Goal: Entertainment & Leisure: Consume media (video, audio)

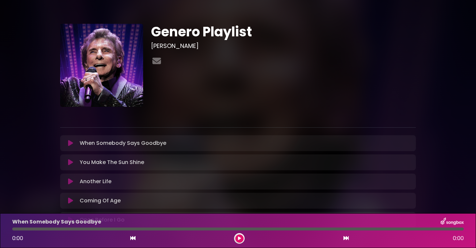
click at [70, 201] on icon at bounding box center [70, 200] width 5 height 7
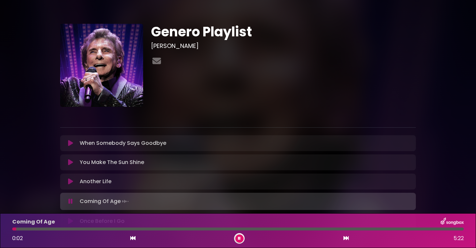
click at [70, 228] on div at bounding box center [237, 228] width 451 height 3
click at [114, 229] on div at bounding box center [237, 228] width 451 height 3
click at [125, 229] on div at bounding box center [237, 228] width 451 height 3
click at [151, 229] on div at bounding box center [237, 228] width 451 height 3
click at [240, 237] on icon at bounding box center [239, 238] width 3 height 4
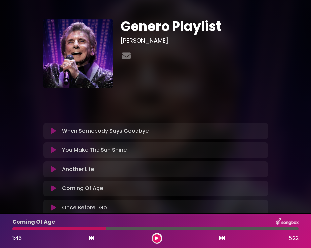
click at [15, 230] on div at bounding box center [59, 228] width 94 height 3
click at [15, 227] on div at bounding box center [59, 228] width 94 height 3
click at [91, 237] on icon at bounding box center [91, 237] width 5 height 5
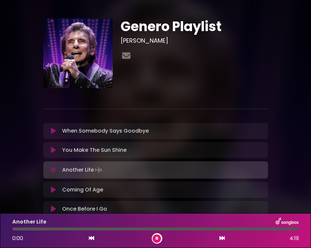
click at [54, 207] on icon at bounding box center [53, 209] width 5 height 7
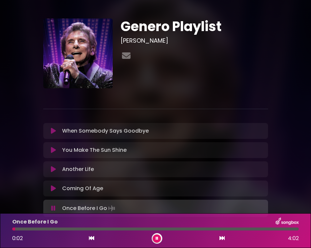
click at [158, 238] on icon at bounding box center [157, 238] width 3 height 4
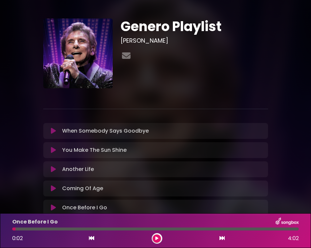
click at [92, 237] on icon at bounding box center [91, 237] width 5 height 5
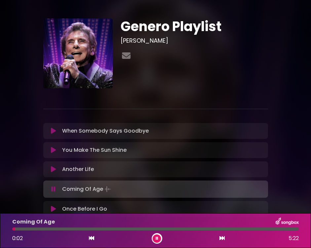
click at [158, 238] on button at bounding box center [157, 238] width 8 height 8
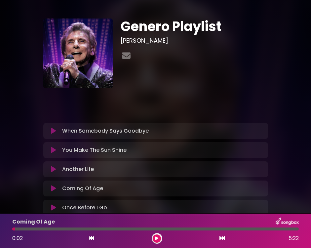
click at [92, 237] on icon at bounding box center [91, 237] width 5 height 5
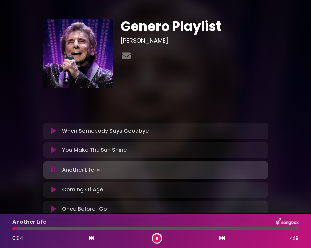
click at [158, 237] on button at bounding box center [157, 238] width 8 height 8
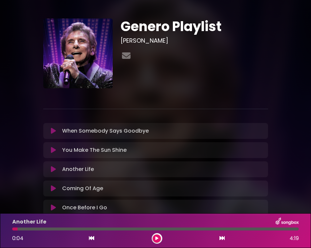
click at [221, 238] on icon at bounding box center [221, 237] width 5 height 5
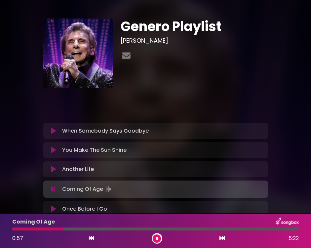
click at [92, 236] on icon at bounding box center [91, 237] width 5 height 5
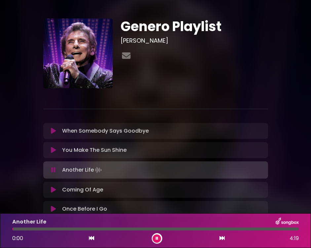
click at [158, 238] on button at bounding box center [157, 238] width 8 height 8
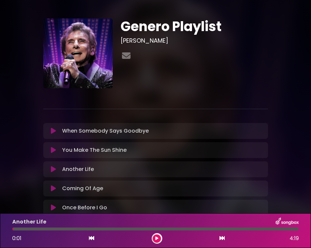
click at [157, 238] on icon at bounding box center [156, 238] width 3 height 4
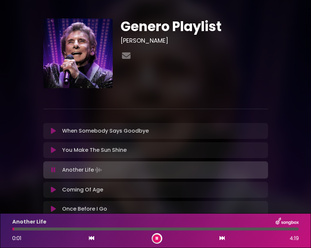
click at [223, 237] on icon at bounding box center [221, 237] width 5 height 5
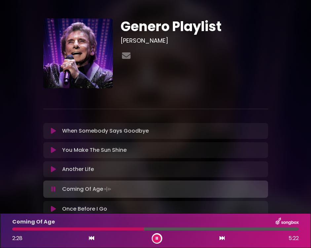
click at [159, 238] on button at bounding box center [157, 238] width 8 height 8
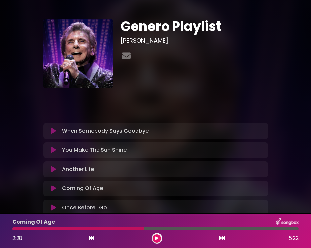
click at [14, 230] on div at bounding box center [78, 228] width 132 height 3
click at [17, 227] on div "Coming Of Age 2:28 5:22" at bounding box center [155, 230] width 294 height 26
click at [94, 237] on div "2:28 5:22" at bounding box center [155, 238] width 294 height 11
click at [90, 236] on icon at bounding box center [91, 237] width 5 height 5
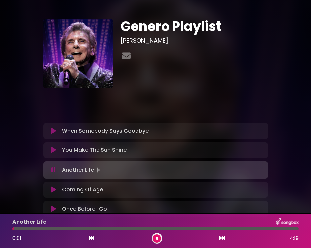
click at [156, 239] on icon at bounding box center [157, 238] width 3 height 4
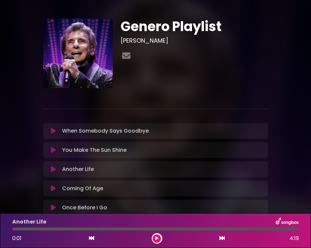
click at [222, 237] on icon at bounding box center [221, 237] width 5 height 5
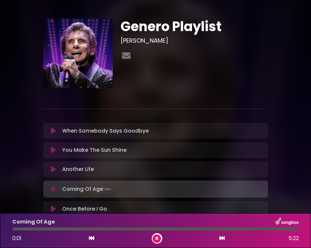
click at [158, 238] on button at bounding box center [157, 238] width 8 height 8
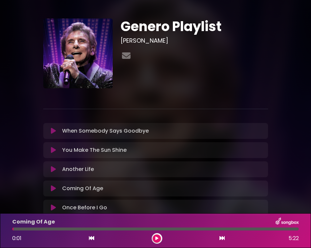
click at [158, 238] on button at bounding box center [157, 238] width 8 height 8
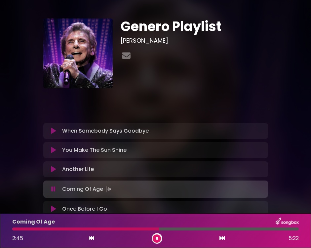
click at [158, 238] on button at bounding box center [157, 238] width 8 height 8
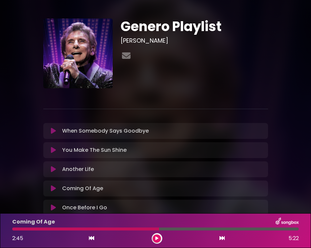
click at [92, 237] on icon at bounding box center [91, 237] width 5 height 5
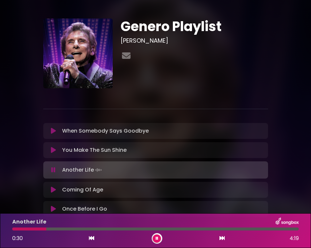
click at [222, 236] on icon at bounding box center [221, 237] width 5 height 5
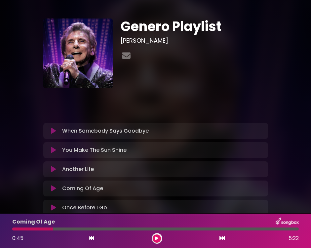
click at [90, 237] on icon at bounding box center [91, 237] width 5 height 5
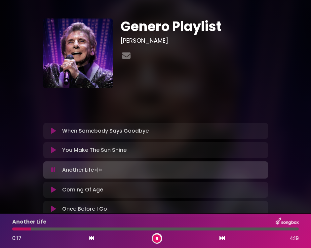
click at [223, 237] on icon at bounding box center [221, 237] width 5 height 5
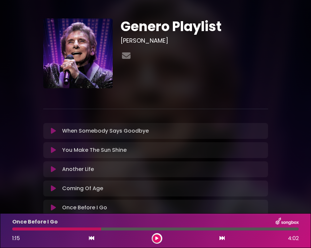
click at [270, 42] on div "Genero Playlist [PERSON_NAME]" at bounding box center [194, 54] width 155 height 70
